Goal: Transaction & Acquisition: Purchase product/service

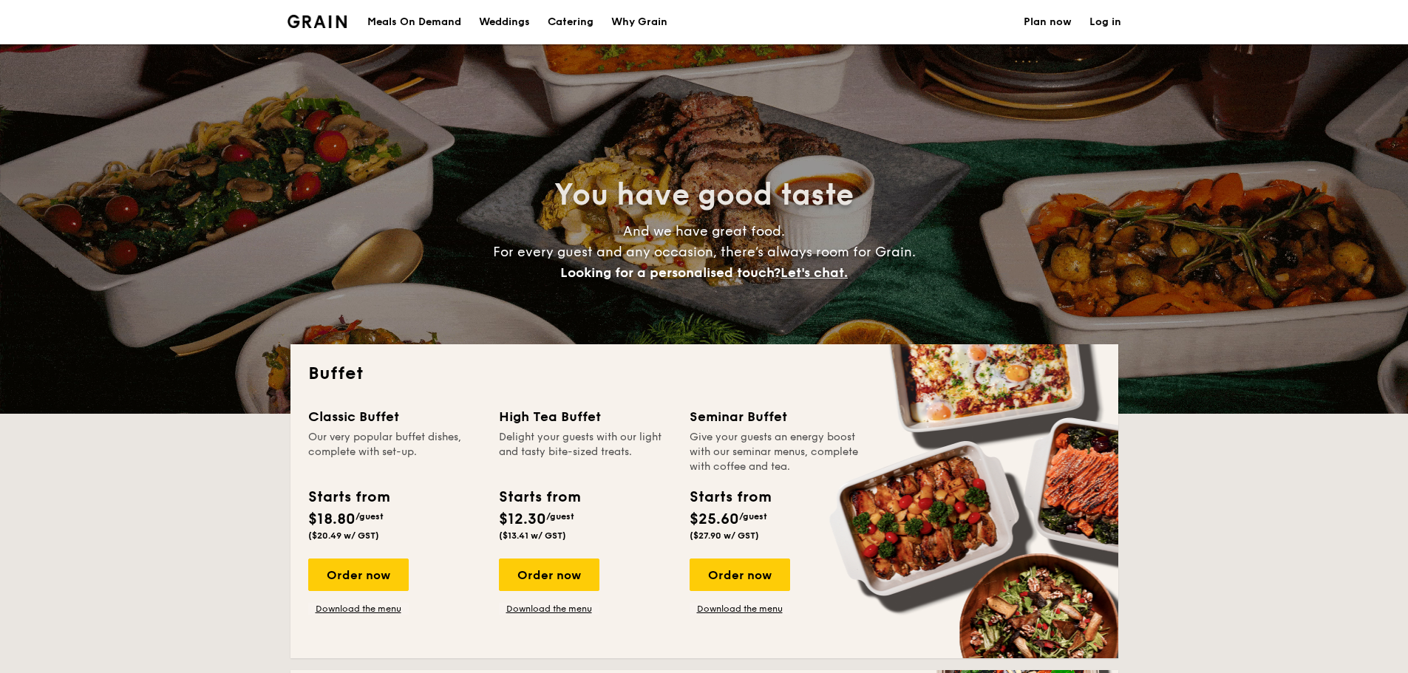
select select
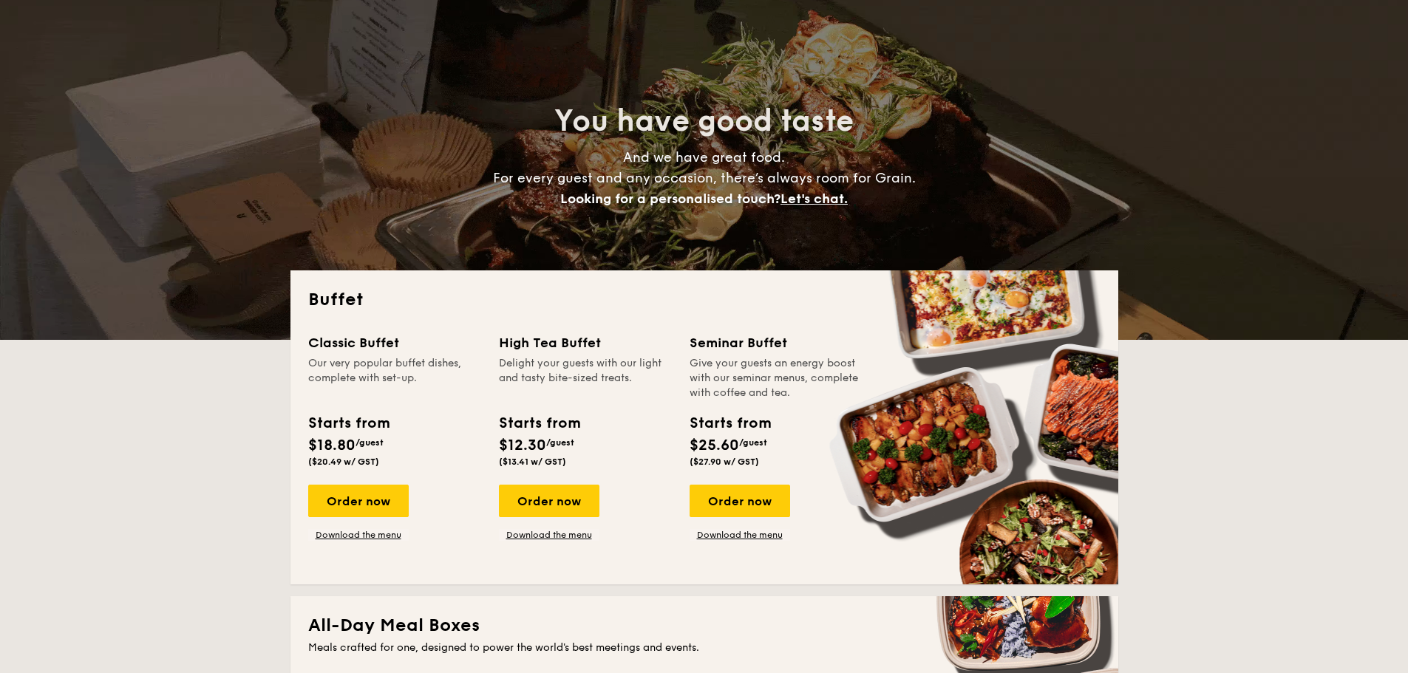
click at [387, 542] on div "Classic Buffet Our very popular buffet dishes, complete with set-up. Starts fro…" at bounding box center [704, 450] width 792 height 234
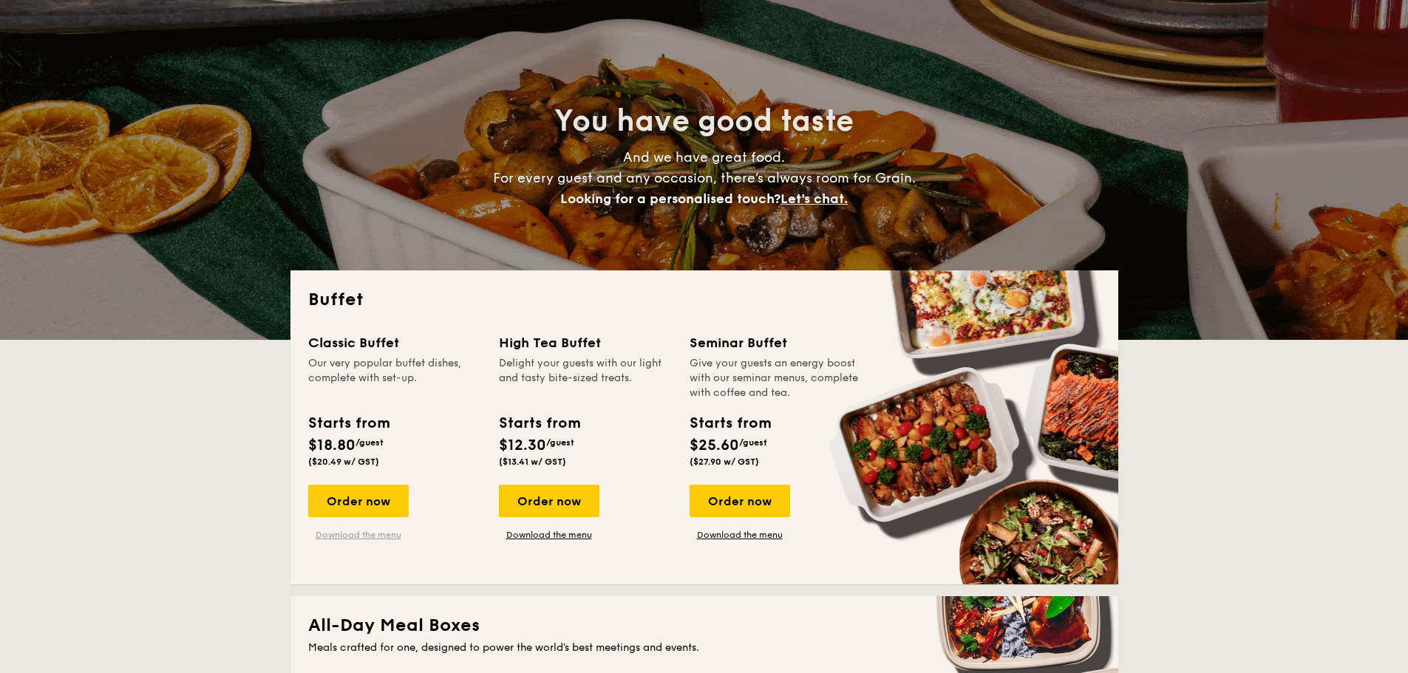
click at [387, 538] on link "Download the menu" at bounding box center [358, 535] width 101 height 12
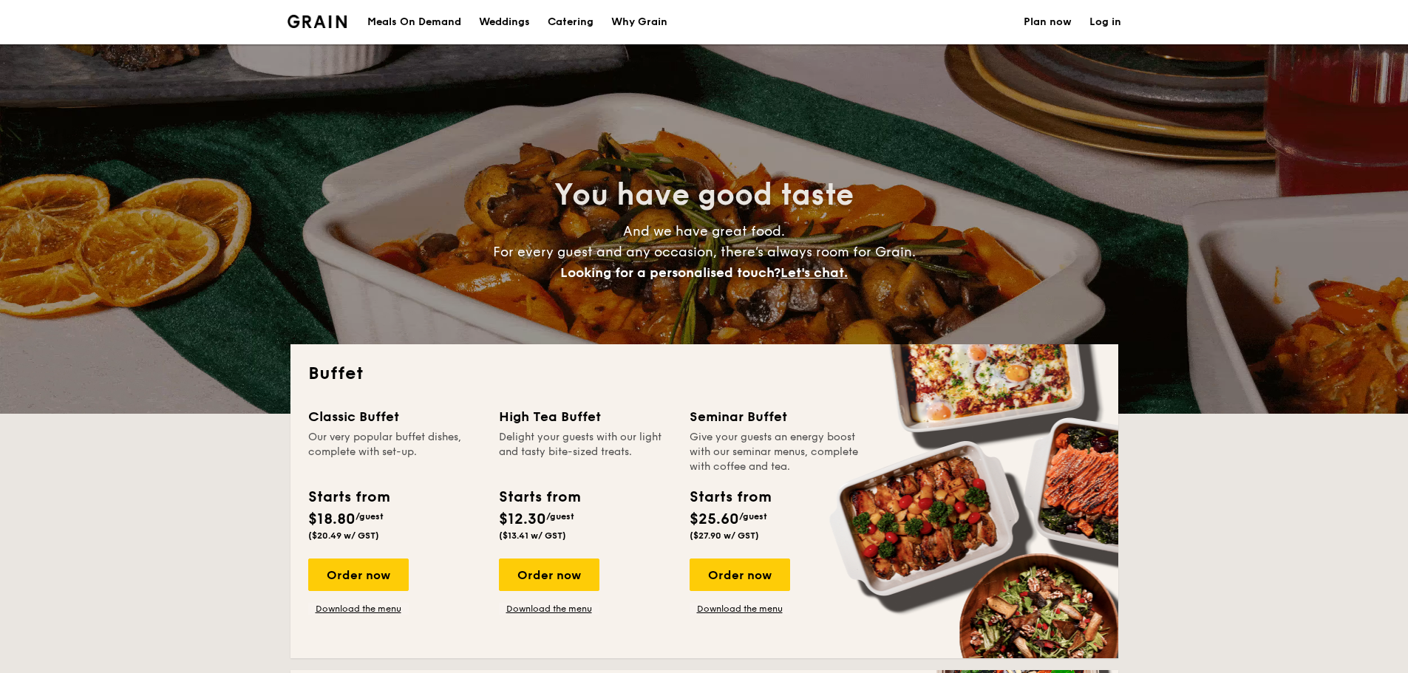
scroll to position [370, 0]
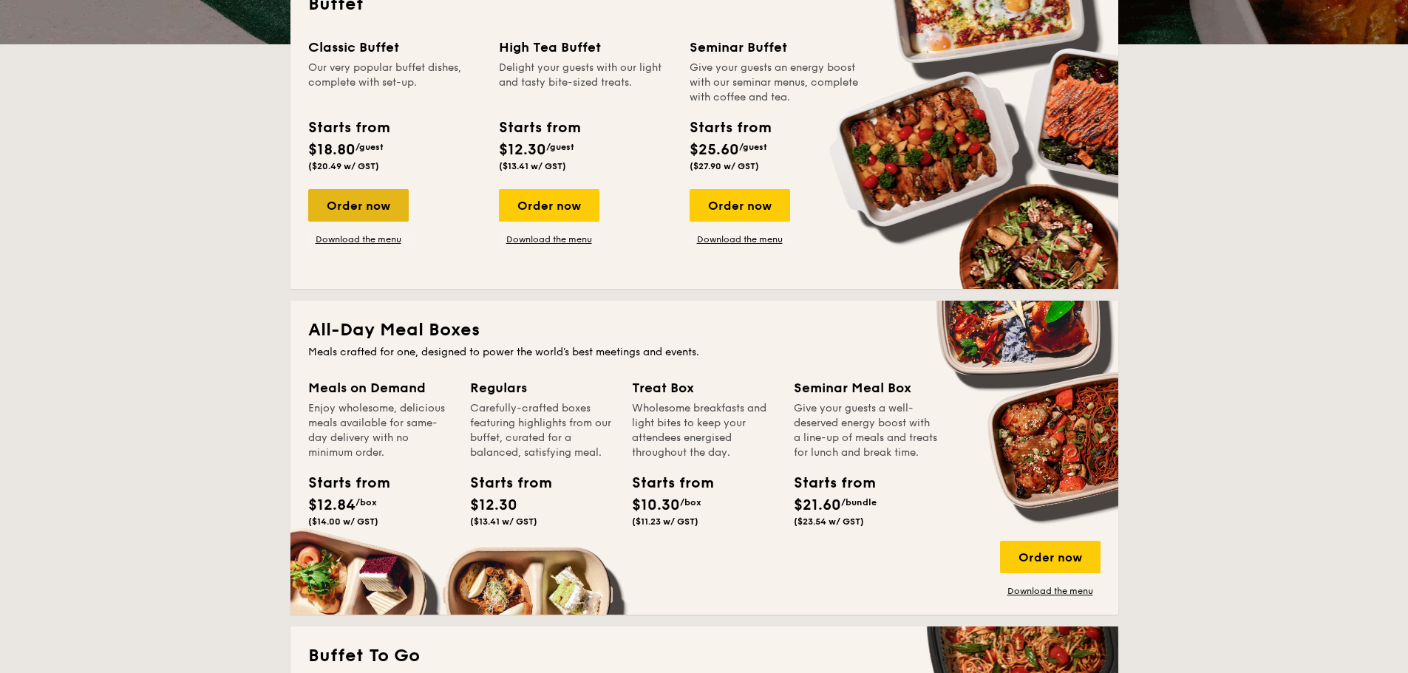
click at [380, 203] on div "Order now" at bounding box center [358, 205] width 101 height 33
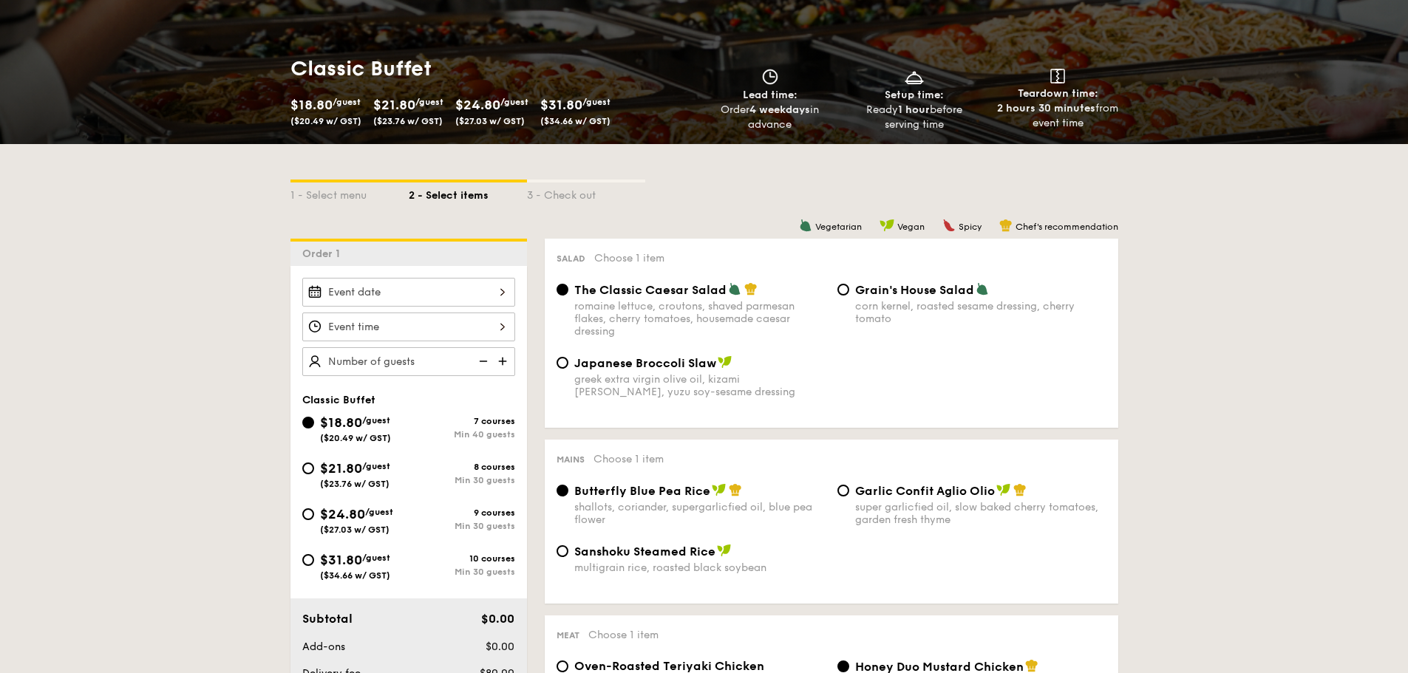
scroll to position [222, 0]
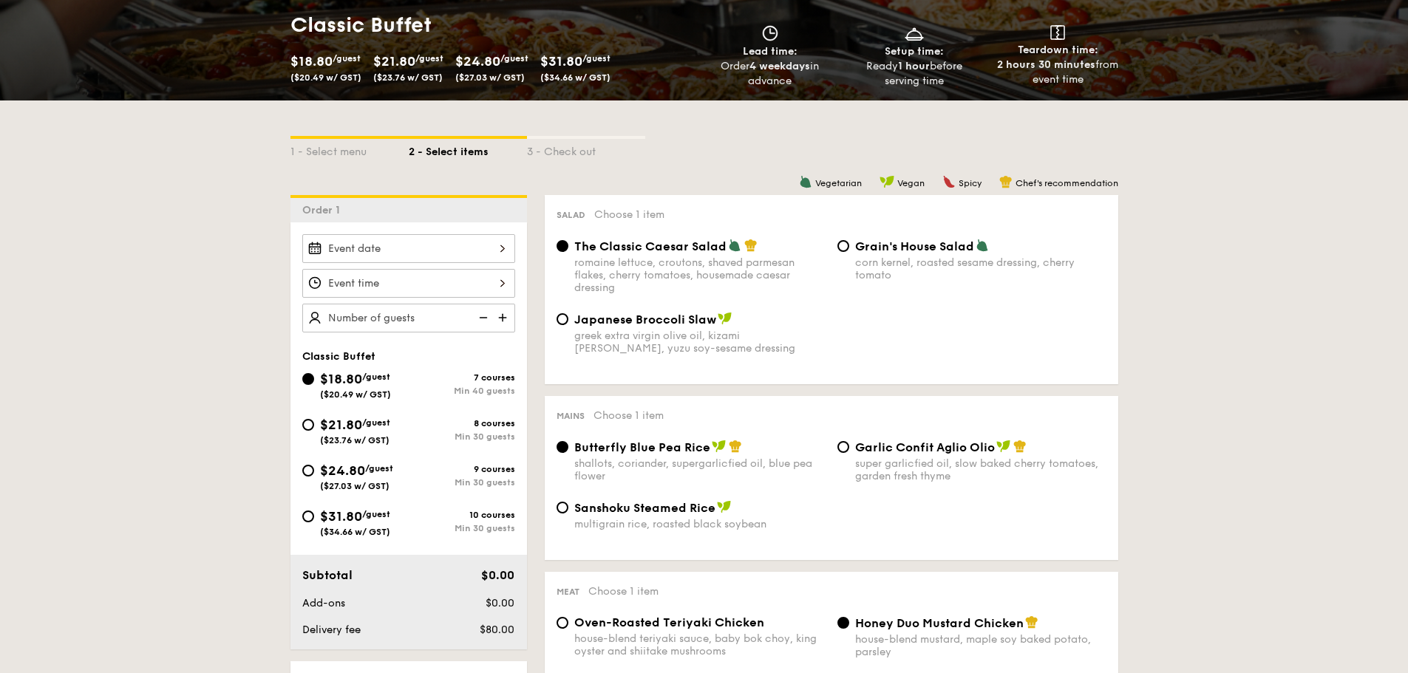
click at [320, 468] on span "$24.80" at bounding box center [342, 471] width 45 height 16
click at [314, 468] on input "$24.80 /guest ($27.03 w/ GST) 9 courses Min 30 guests" at bounding box center [308, 471] width 12 height 12
radio input "true"
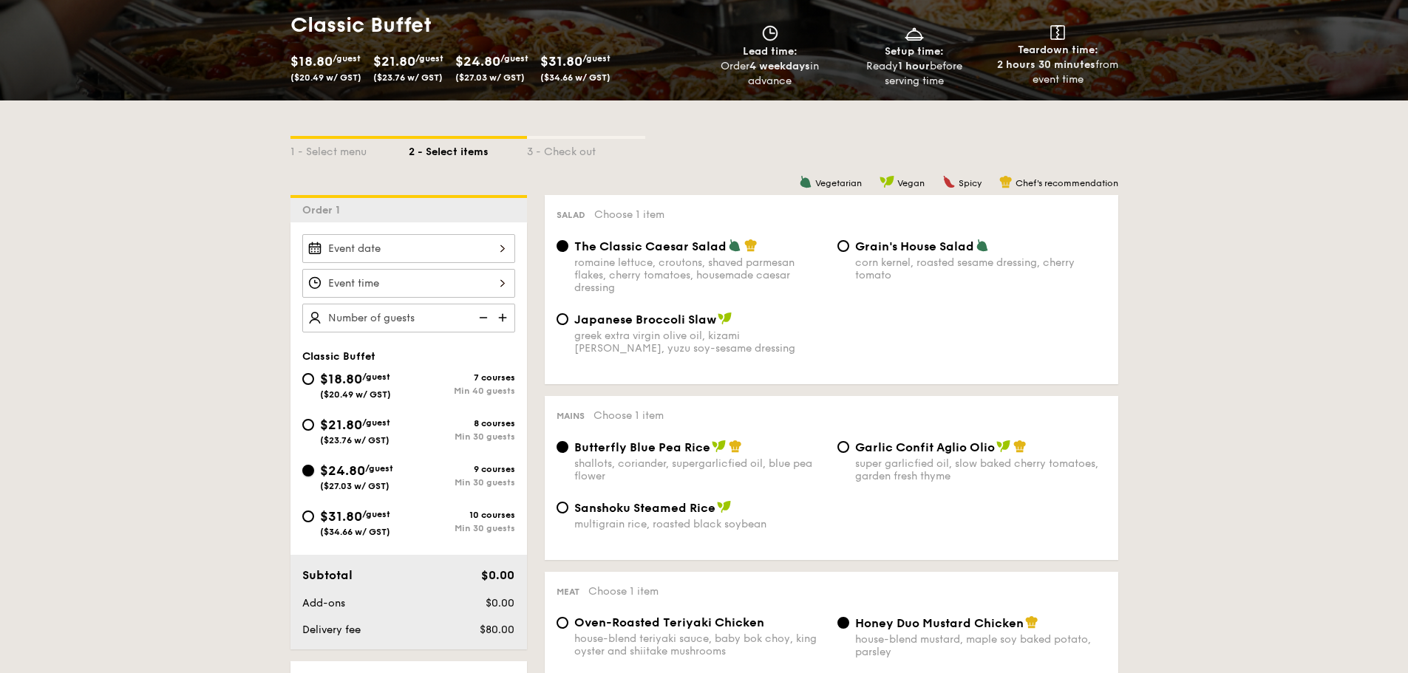
radio input "true"
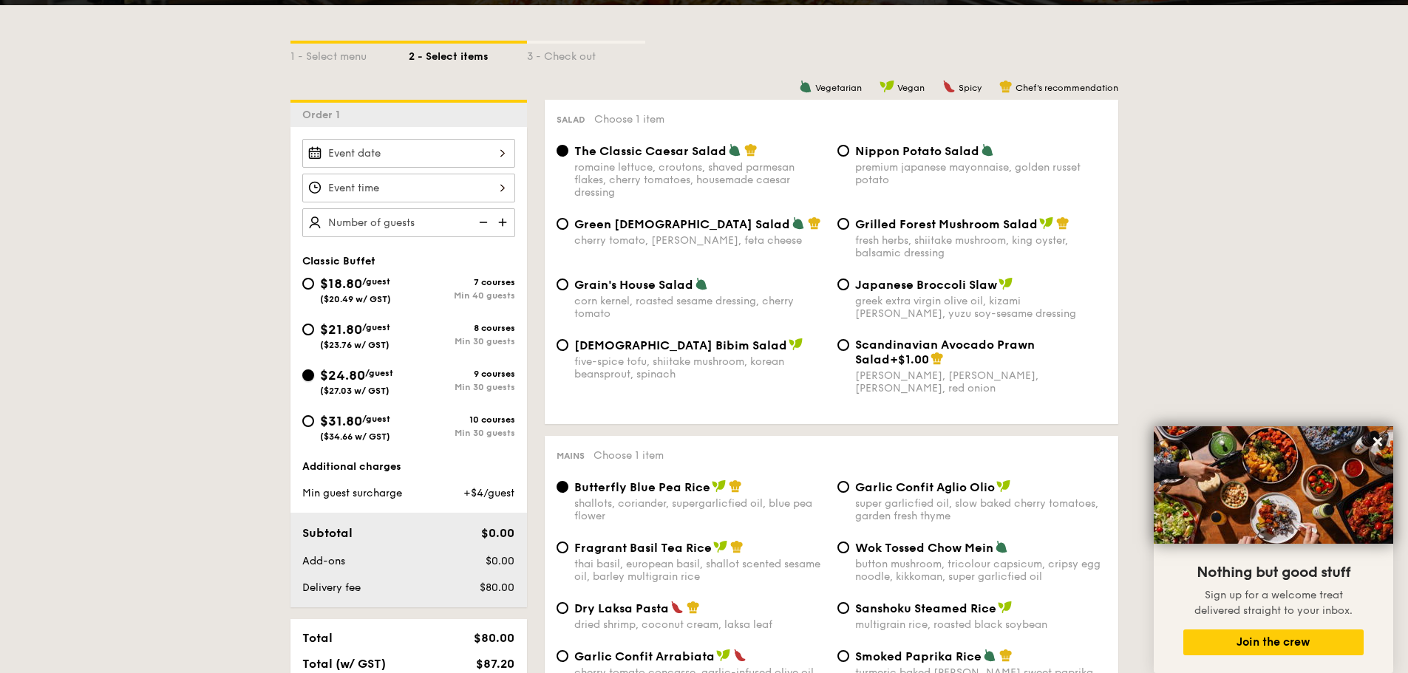
scroll to position [296, 0]
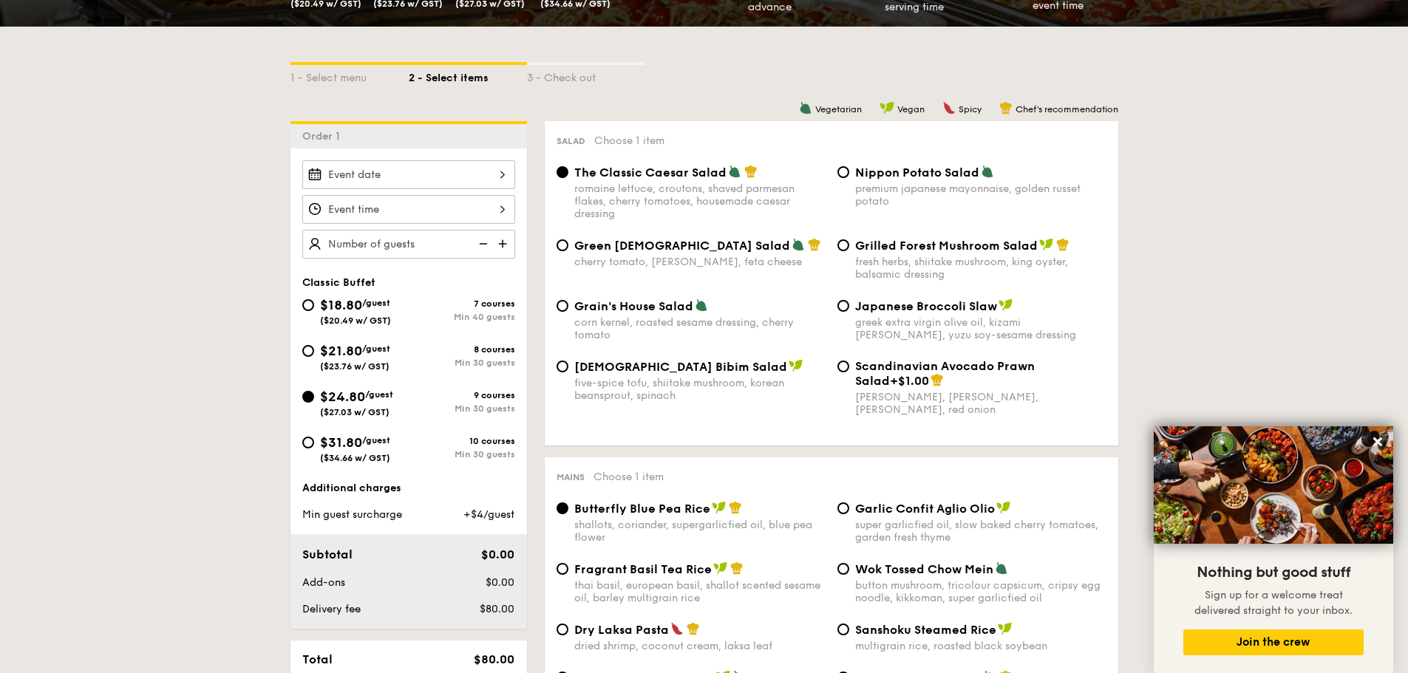
click at [346, 440] on span "$31.80" at bounding box center [341, 443] width 42 height 16
click at [314, 440] on input "$31.80 /guest ($34.66 w/ GST) 10 courses Min 30 guests" at bounding box center [308, 443] width 12 height 12
radio input "true"
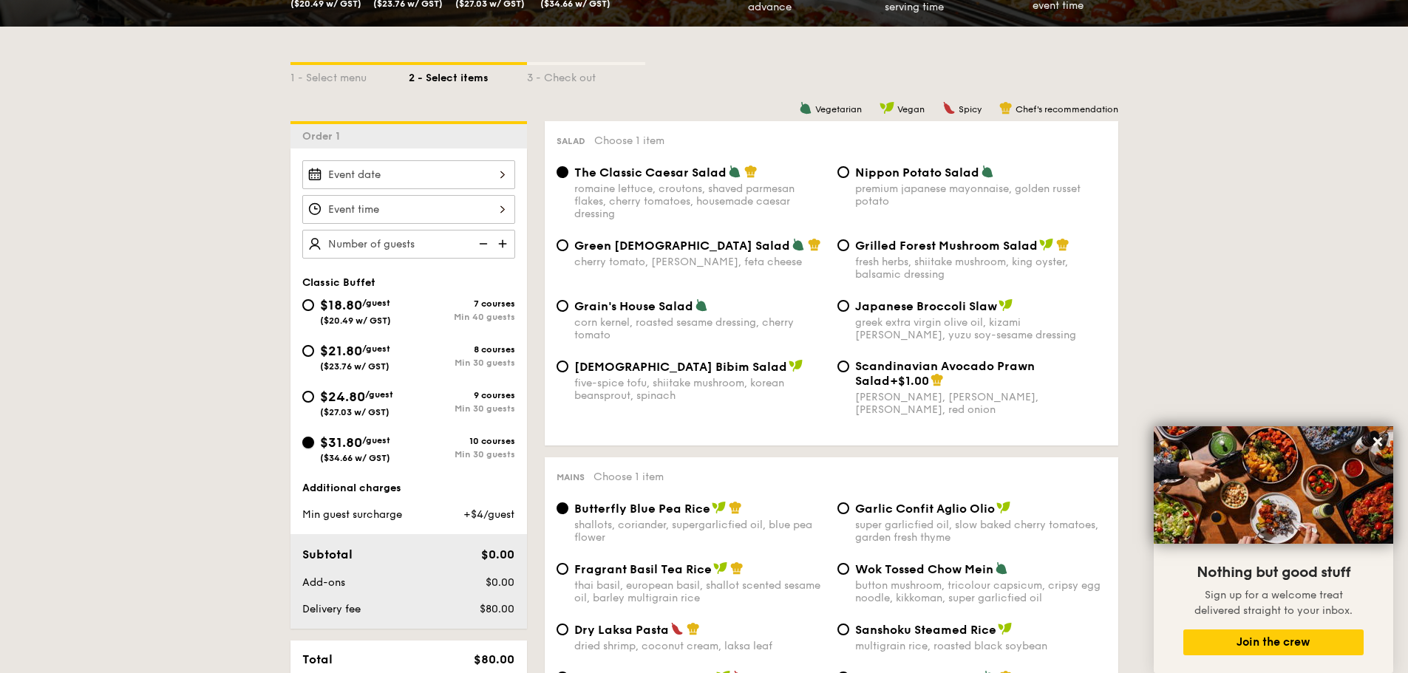
radio input "true"
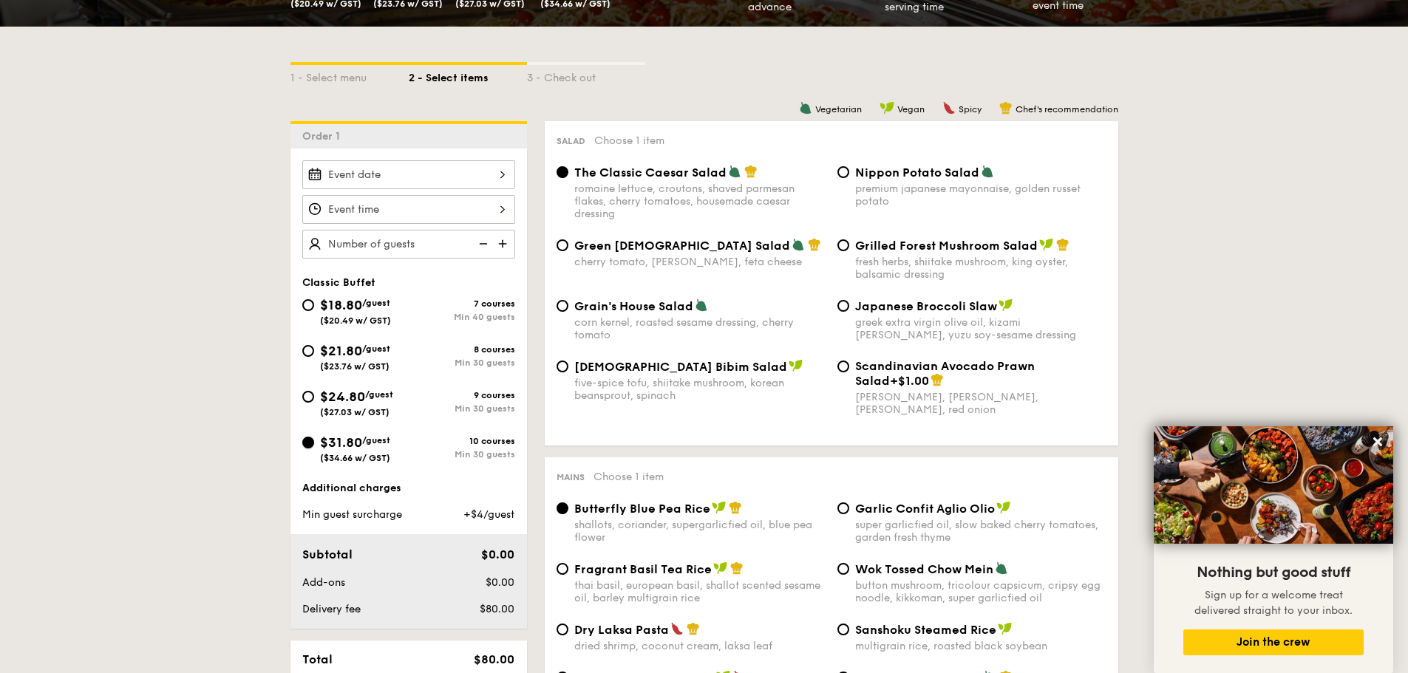
radio input "true"
click at [330, 444] on span "$31.80" at bounding box center [341, 443] width 42 height 16
click at [314, 444] on input "$31.80 /guest ($34.66 w/ GST) 10 courses Min 30 guests" at bounding box center [308, 443] width 12 height 12
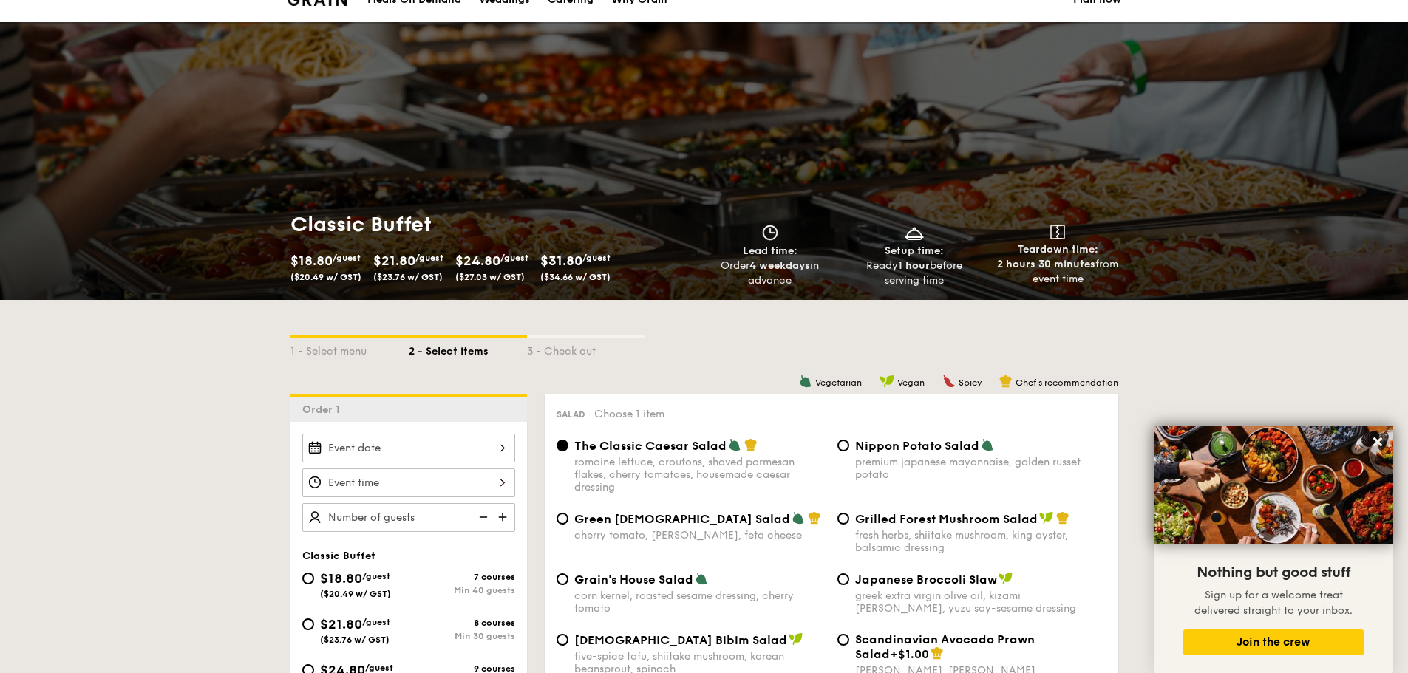
scroll to position [299, 0]
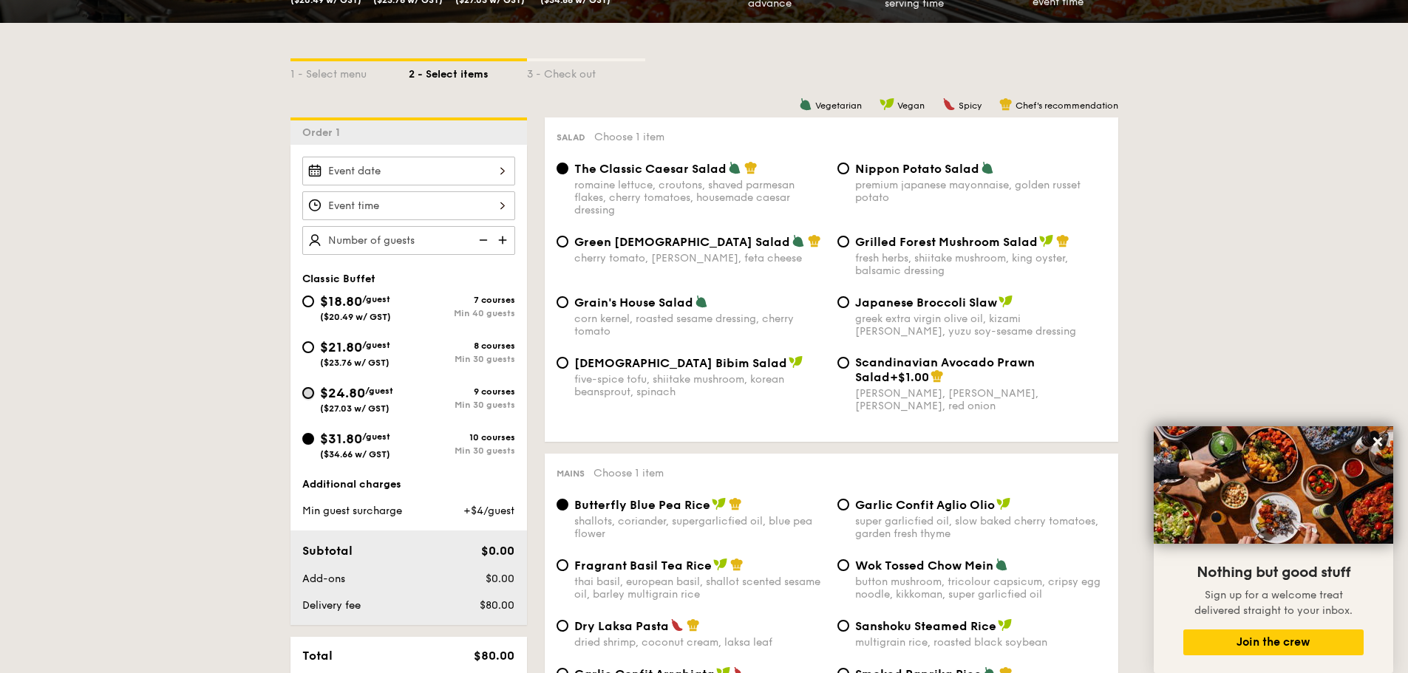
click at [306, 392] on input "$24.80 /guest ($27.03 w/ GST) 9 courses Min 30 guests" at bounding box center [308, 393] width 12 height 12
radio input "true"
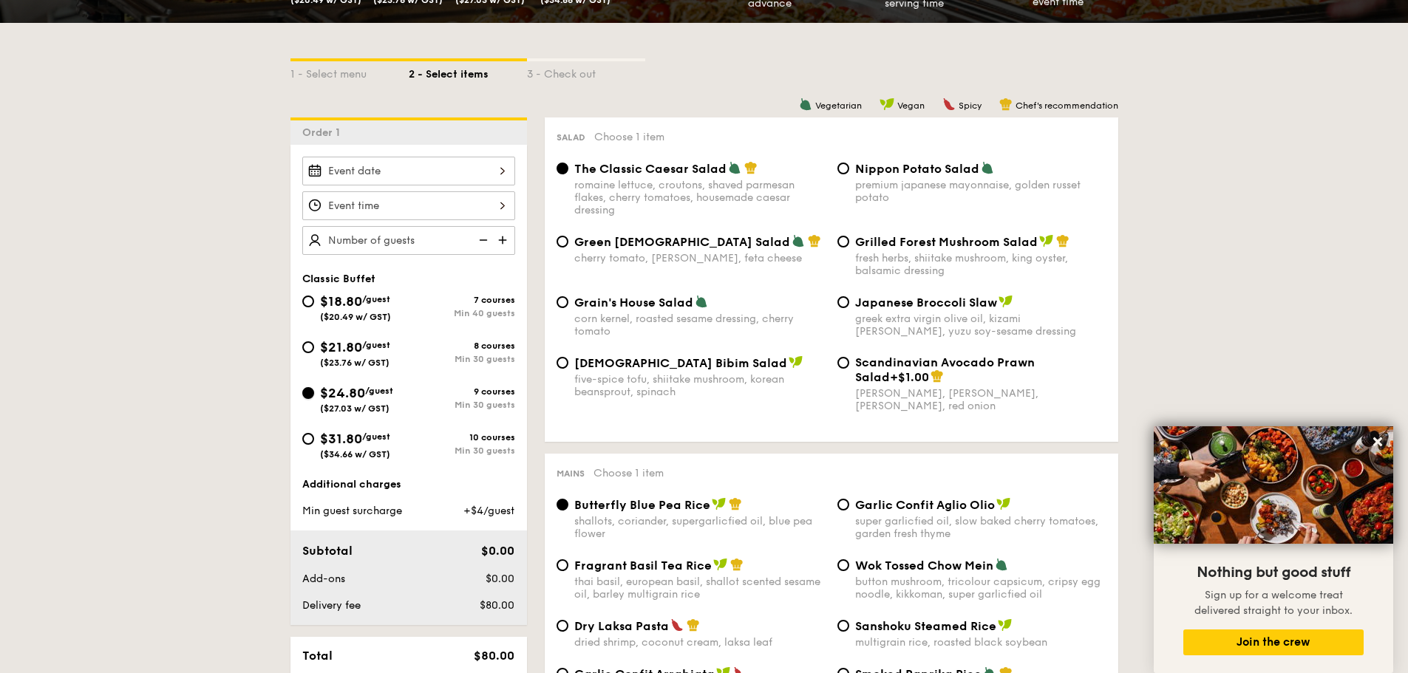
radio input "true"
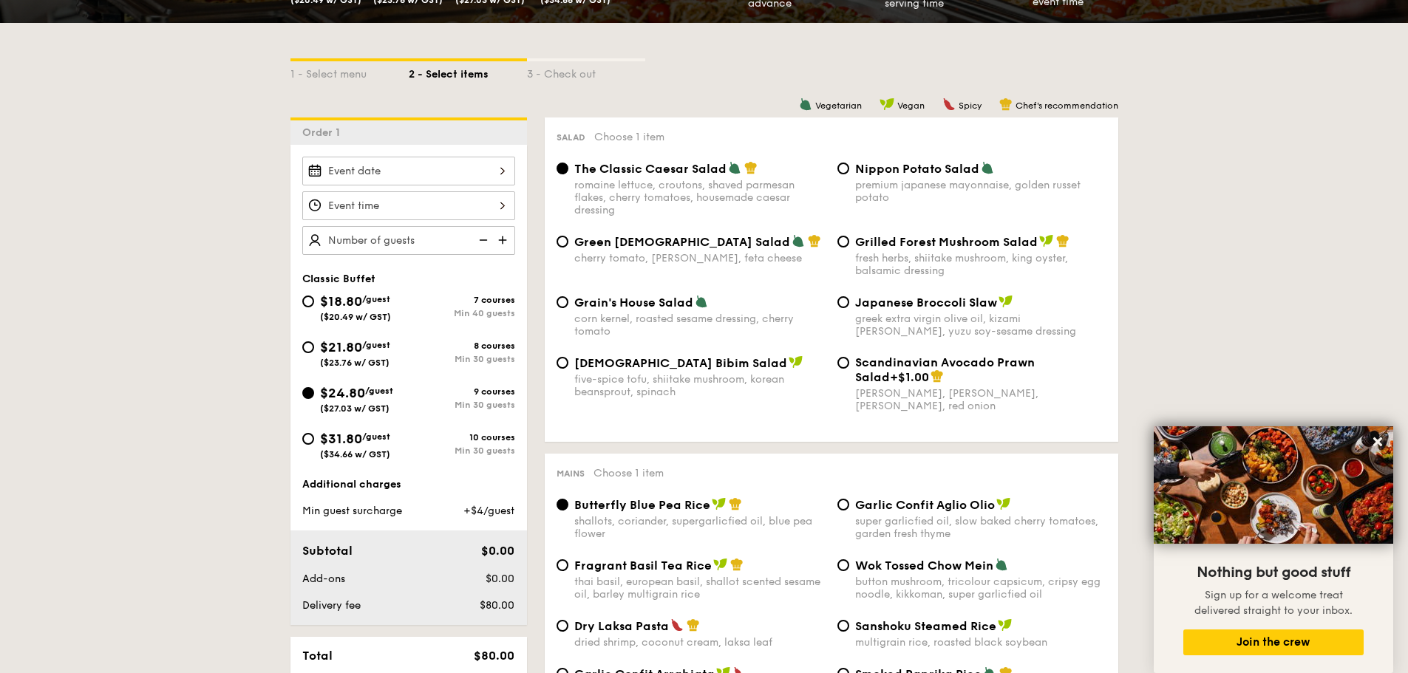
click at [327, 394] on span "$24.80" at bounding box center [342, 393] width 45 height 16
click at [314, 394] on input "$24.80 /guest ($27.03 w/ GST) 9 courses Min 30 guests" at bounding box center [308, 393] width 12 height 12
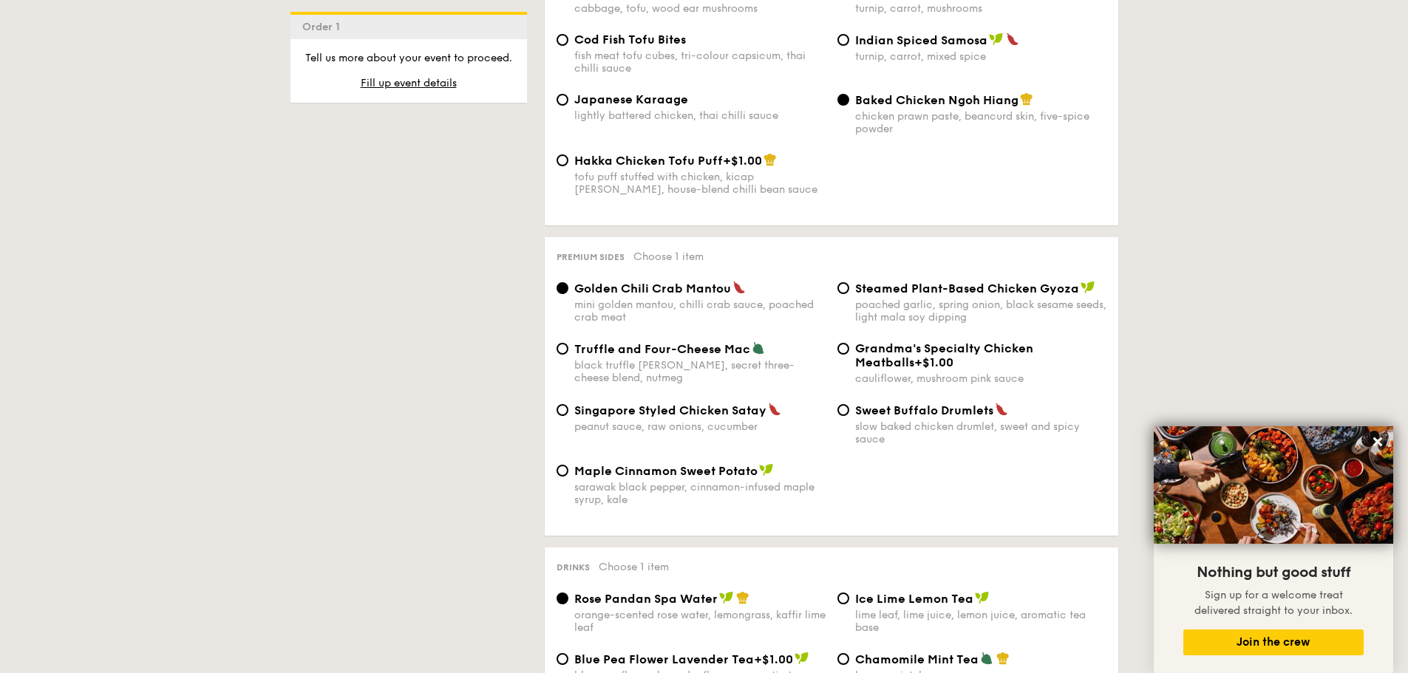
scroll to position [3035, 0]
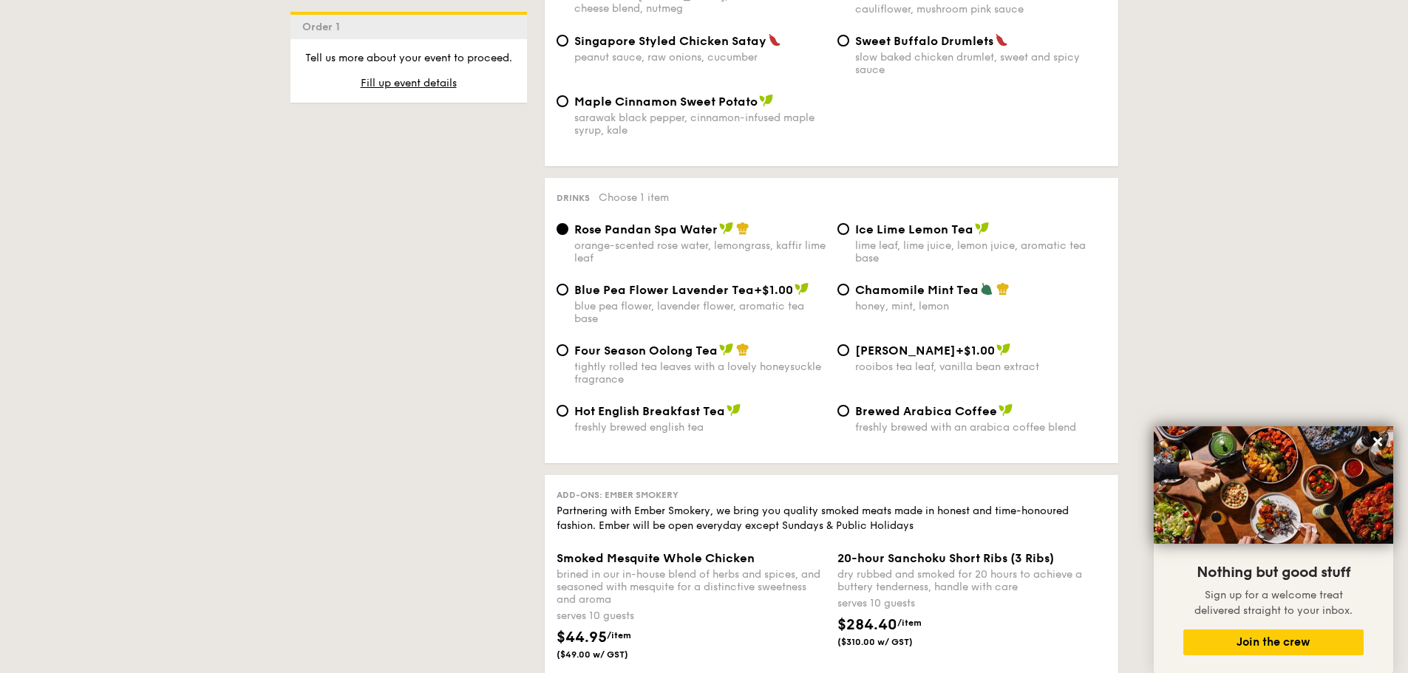
click at [914, 292] on div "Blue Pea Flower Lavender Tea +$1.00 blue pea flower, lavender flower, aromatic …" at bounding box center [832, 312] width 562 height 61
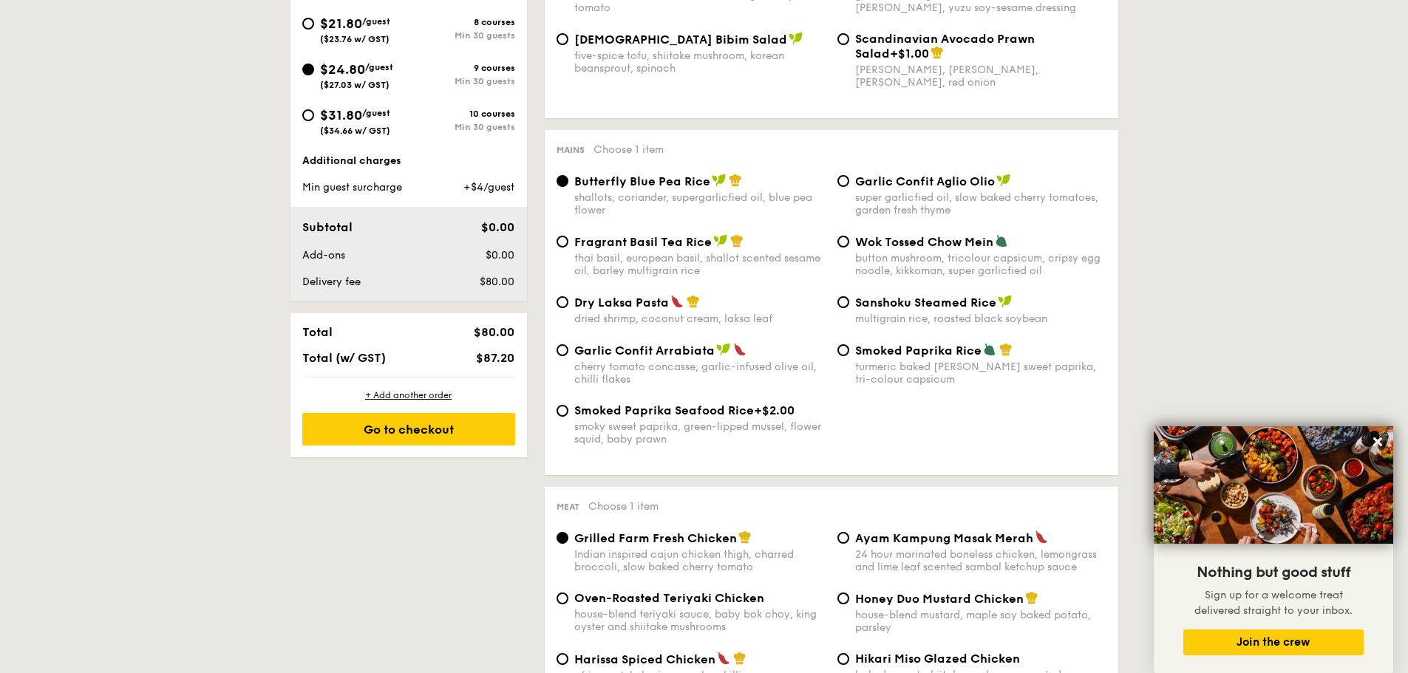
scroll to position [743, 0]
